Goal: Communication & Community: Answer question/provide support

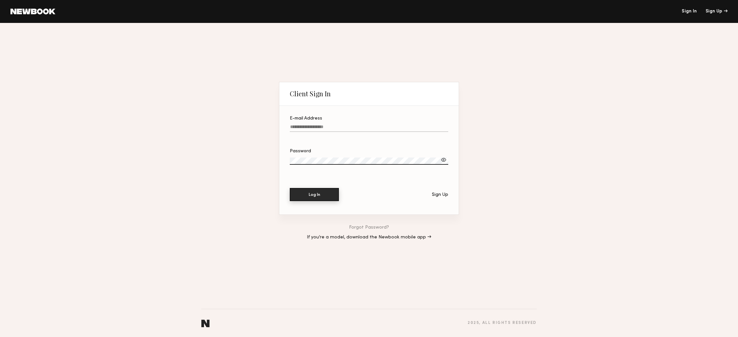
type input "**********"
click at [313, 193] on button "Log In" at bounding box center [314, 194] width 49 height 13
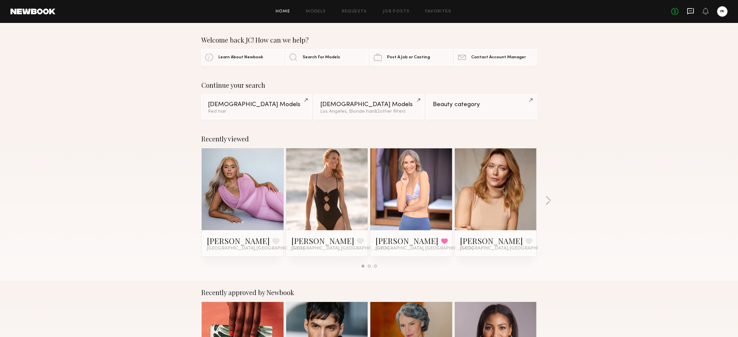
click at [692, 10] on icon at bounding box center [690, 11] width 7 height 7
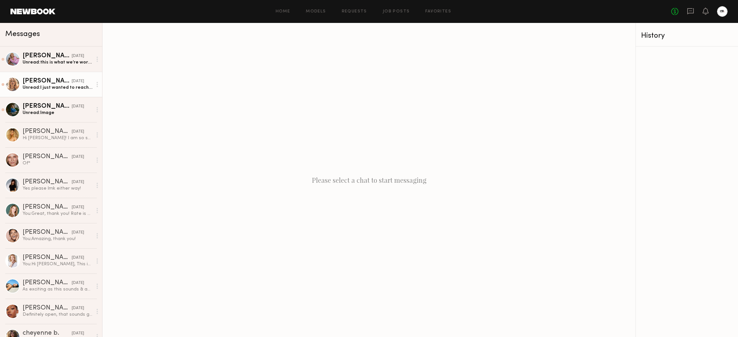
click at [62, 91] on link "[PERSON_NAME] [DATE] Unread: I just wanted to reach out and let you know that I…" at bounding box center [51, 84] width 102 height 25
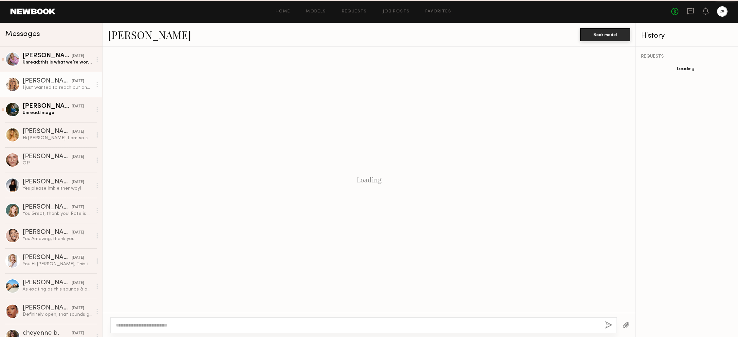
scroll to position [366, 0]
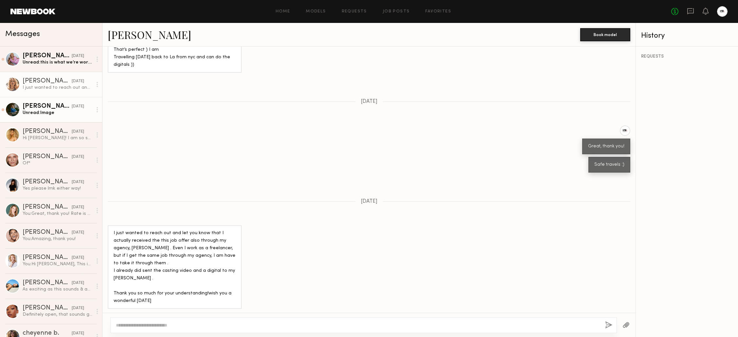
click at [45, 112] on div "Unread: Image" at bounding box center [58, 113] width 70 height 6
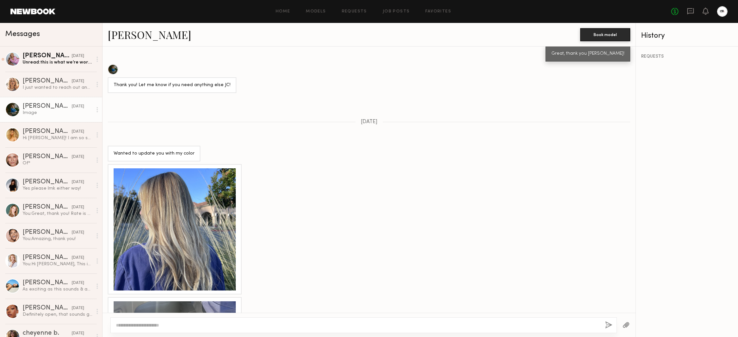
scroll to position [413, 0]
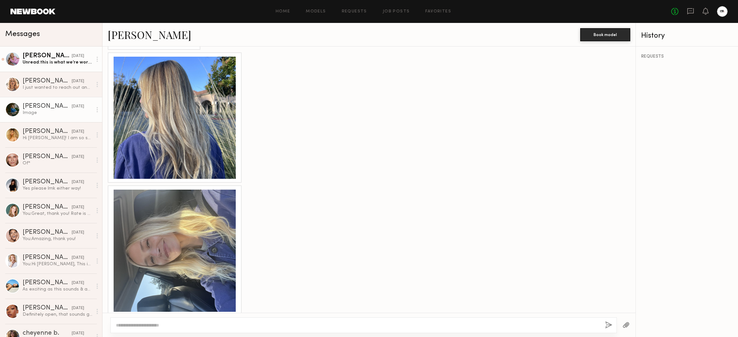
click at [35, 64] on div "Unread: this is what we’re working with! it’s appearing a bit darker but this i…" at bounding box center [58, 62] width 70 height 6
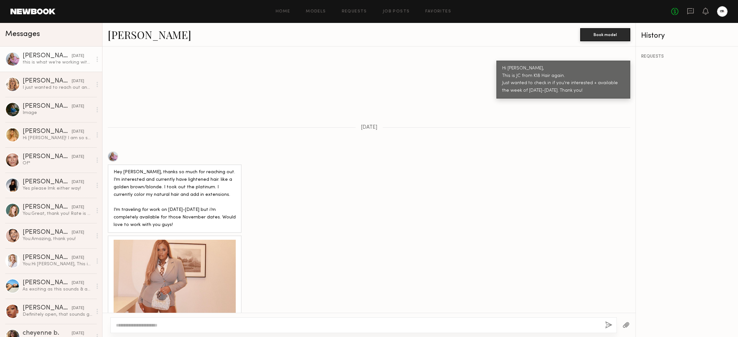
scroll to position [518, 0]
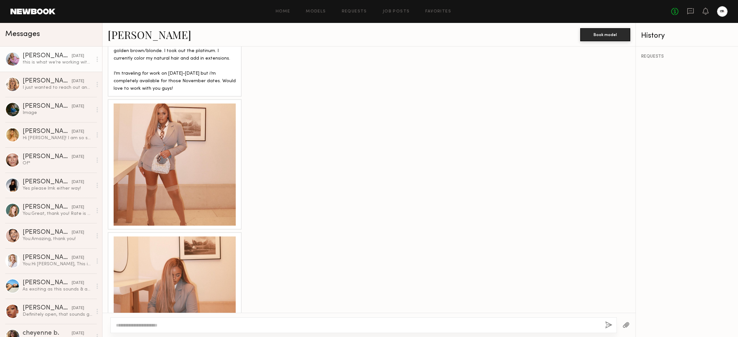
click at [199, 177] on div at bounding box center [175, 165] width 122 height 122
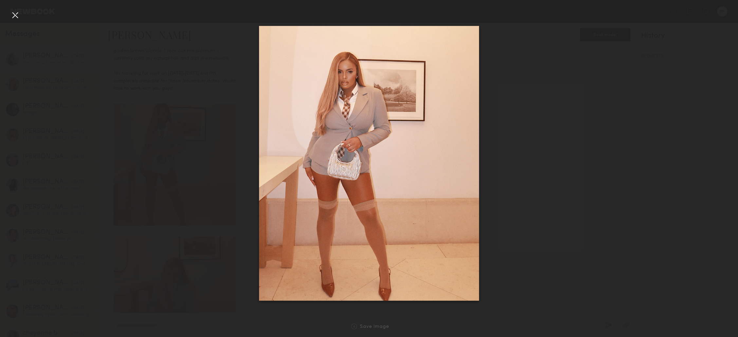
click at [18, 37] on div at bounding box center [369, 163] width 738 height 306
click at [15, 19] on div at bounding box center [15, 15] width 10 height 10
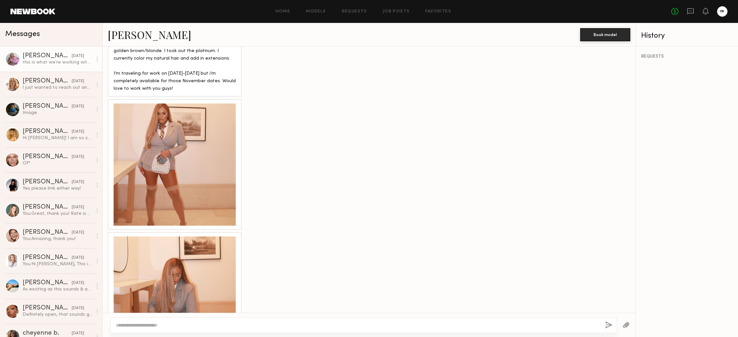
click at [167, 166] on div at bounding box center [175, 165] width 122 height 122
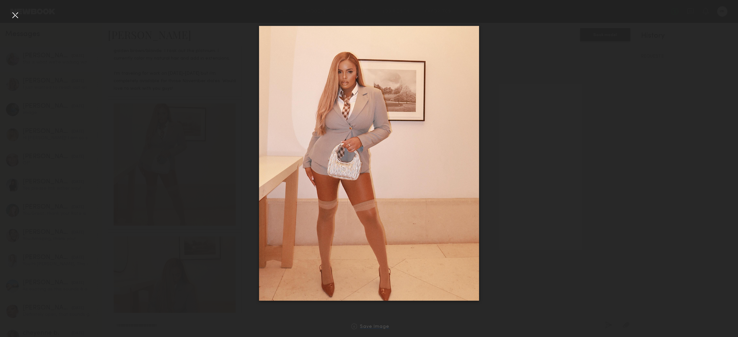
click at [376, 327] on div "Save Image" at bounding box center [374, 327] width 29 height 5
click at [13, 13] on div at bounding box center [15, 15] width 10 height 10
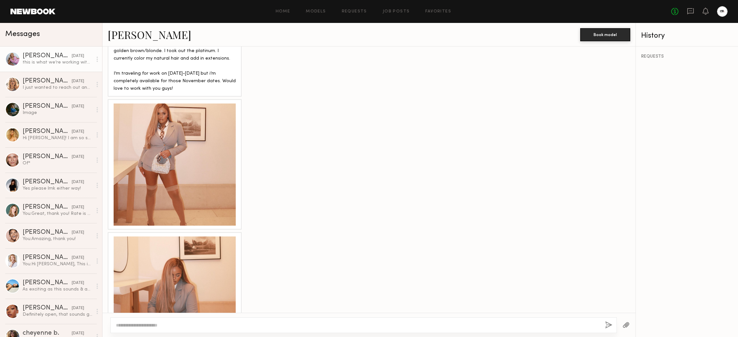
click at [166, 247] on div at bounding box center [175, 297] width 122 height 122
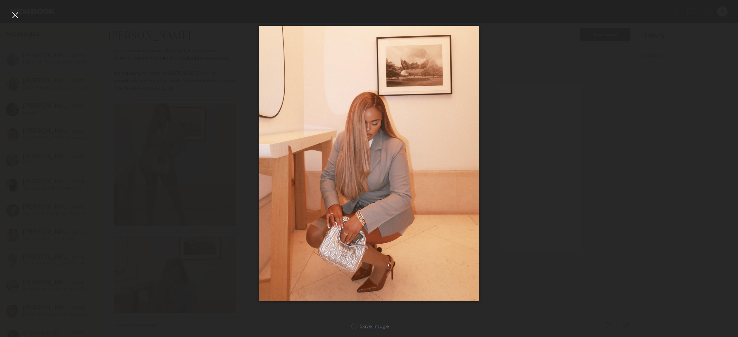
click at [375, 326] on div "Save Image" at bounding box center [374, 327] width 29 height 5
click at [18, 16] on div at bounding box center [15, 15] width 10 height 10
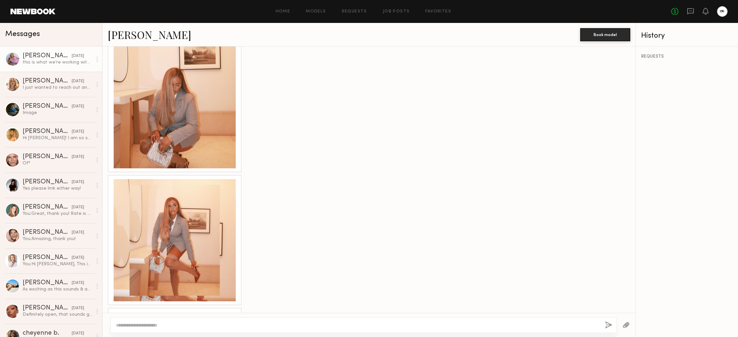
scroll to position [711, 0]
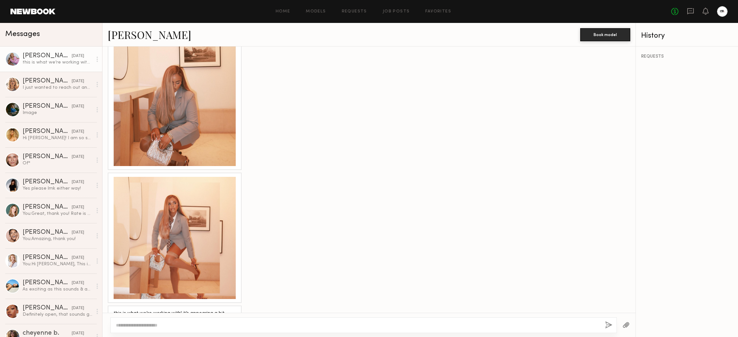
click at [168, 222] on div at bounding box center [175, 238] width 122 height 122
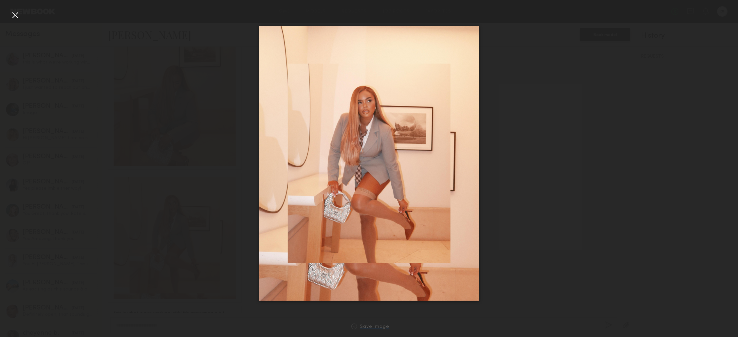
click at [364, 326] on div "Save Image" at bounding box center [374, 327] width 29 height 5
click at [16, 18] on div at bounding box center [15, 15] width 10 height 10
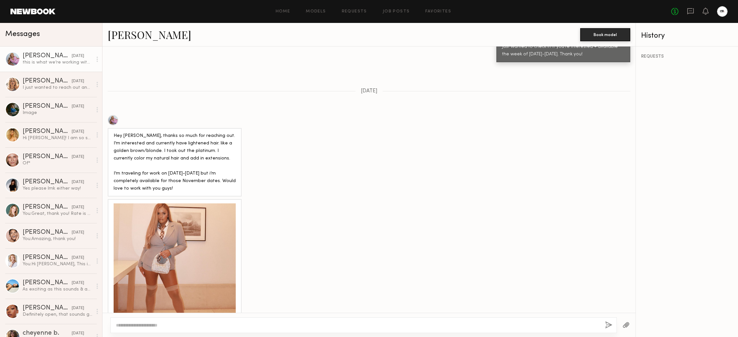
scroll to position [417, 0]
click at [163, 258] on div at bounding box center [175, 266] width 122 height 122
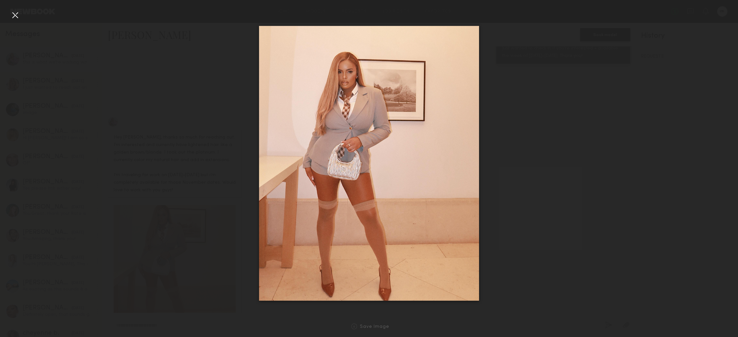
drag, startPoint x: 572, startPoint y: 143, endPoint x: 445, endPoint y: 192, distance: 136.3
click at [572, 143] on div at bounding box center [369, 163] width 738 height 306
click at [383, 325] on div "Save Image" at bounding box center [374, 327] width 29 height 5
click at [14, 13] on div at bounding box center [15, 15] width 10 height 10
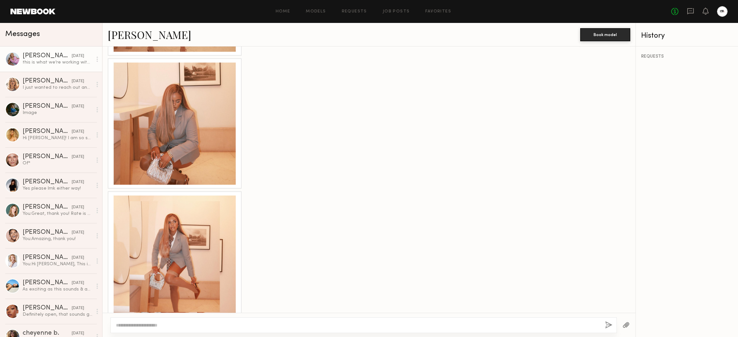
scroll to position [711, 0]
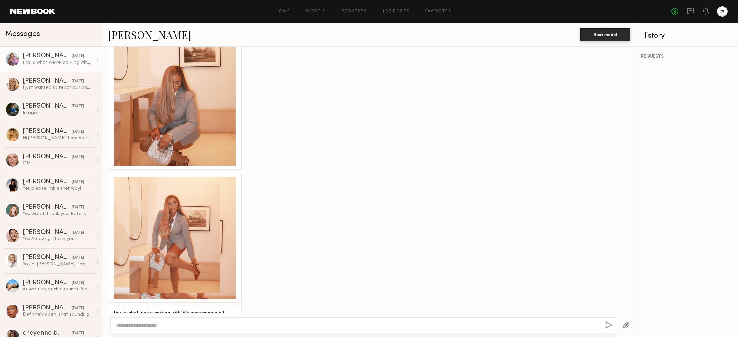
click at [173, 218] on div at bounding box center [175, 238] width 122 height 122
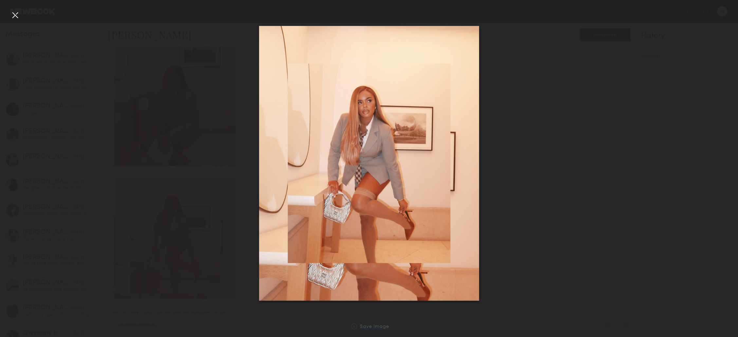
click at [371, 324] on link "Save Image" at bounding box center [369, 327] width 41 height 6
click at [371, 325] on div "Save Image" at bounding box center [374, 327] width 29 height 5
